Goal: Navigation & Orientation: Find specific page/section

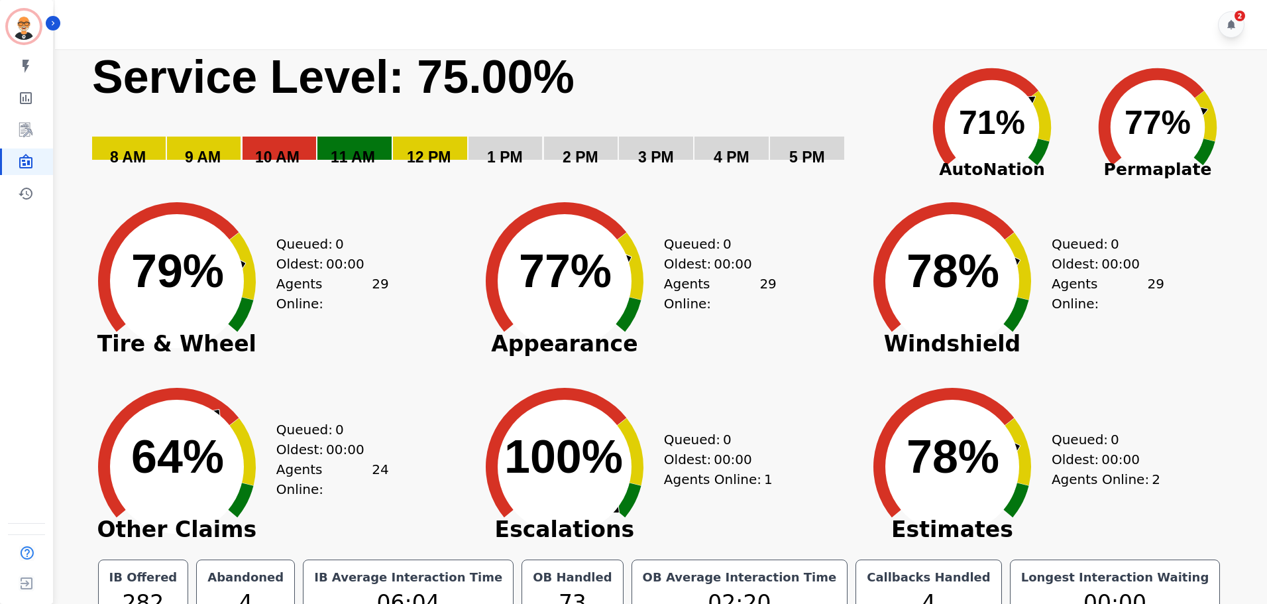
click at [822, 2] on div "2" at bounding box center [663, 24] width 1216 height 49
